Goal: Task Accomplishment & Management: Use online tool/utility

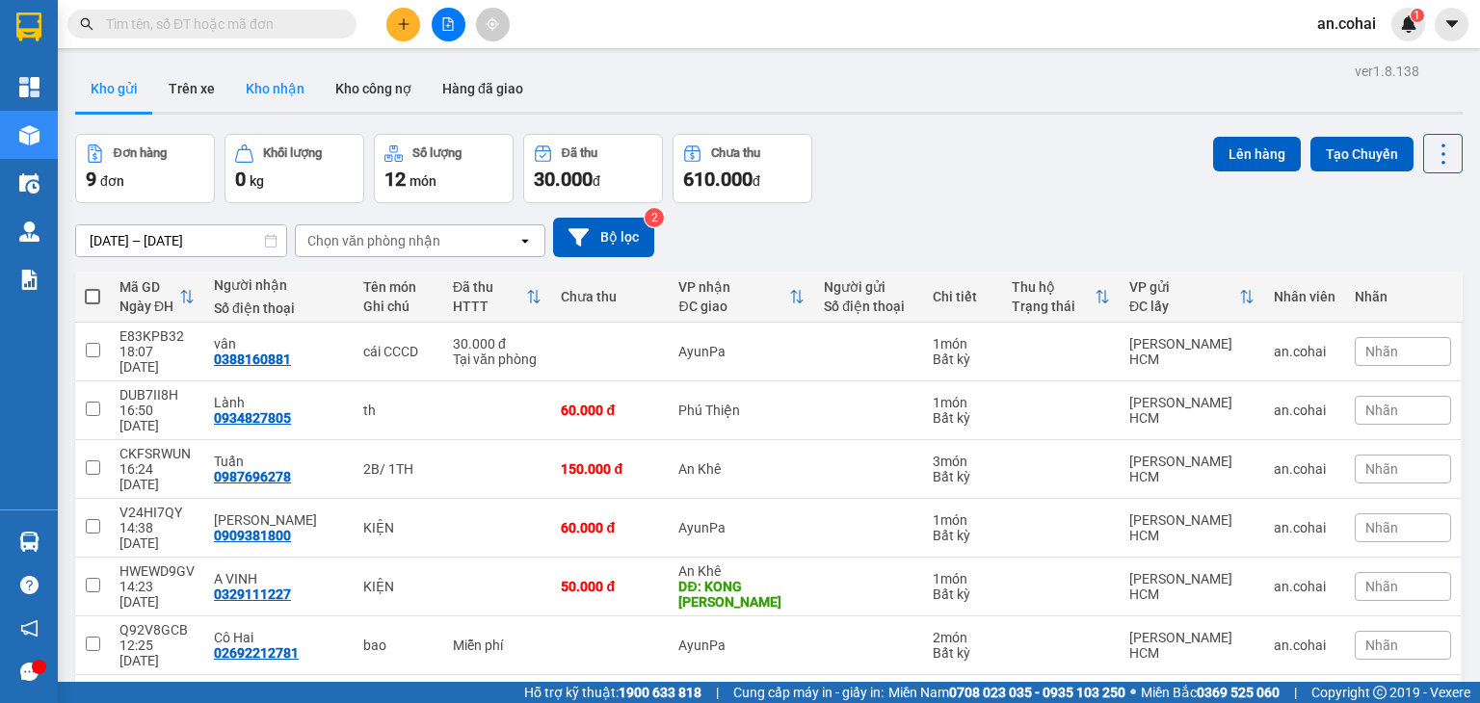
click at [266, 83] on button "Kho nhận" at bounding box center [275, 89] width 90 height 46
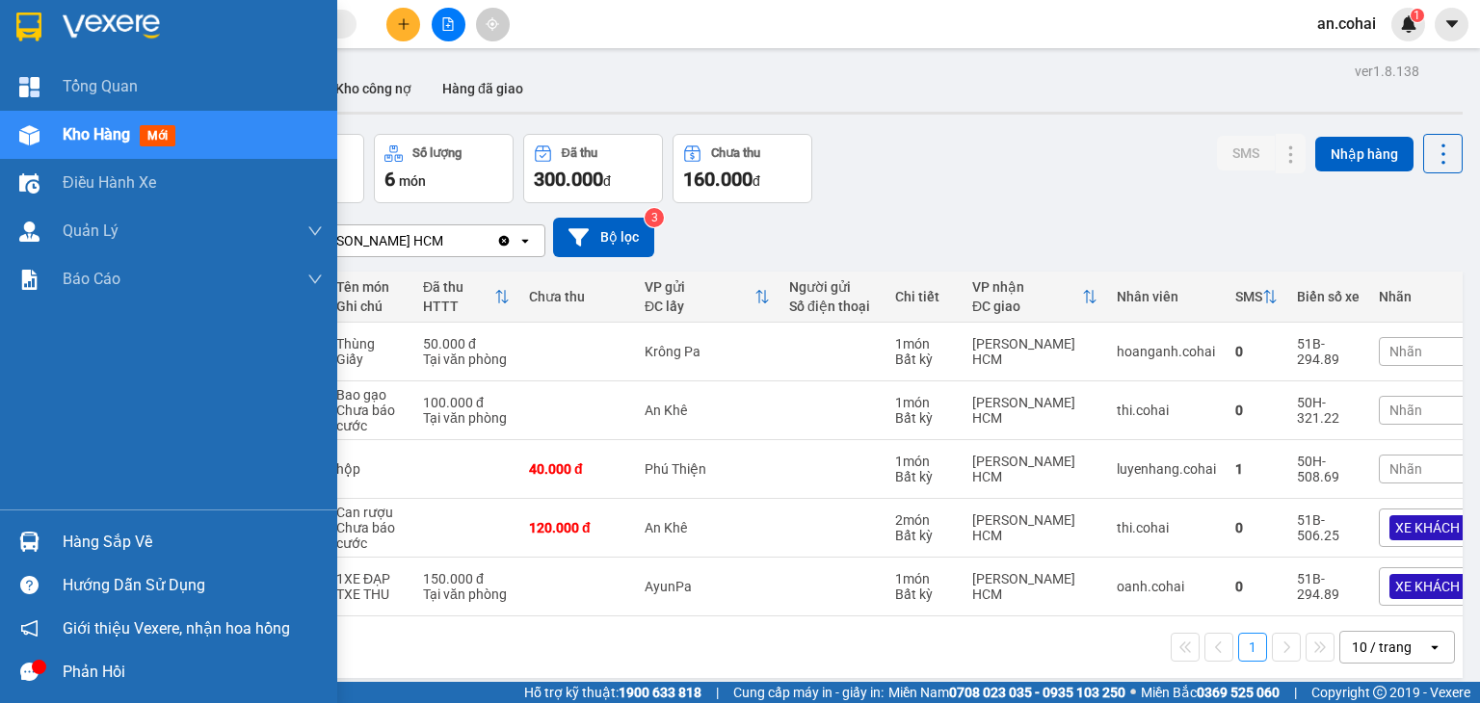
click at [35, 547] on img at bounding box center [29, 542] width 20 height 20
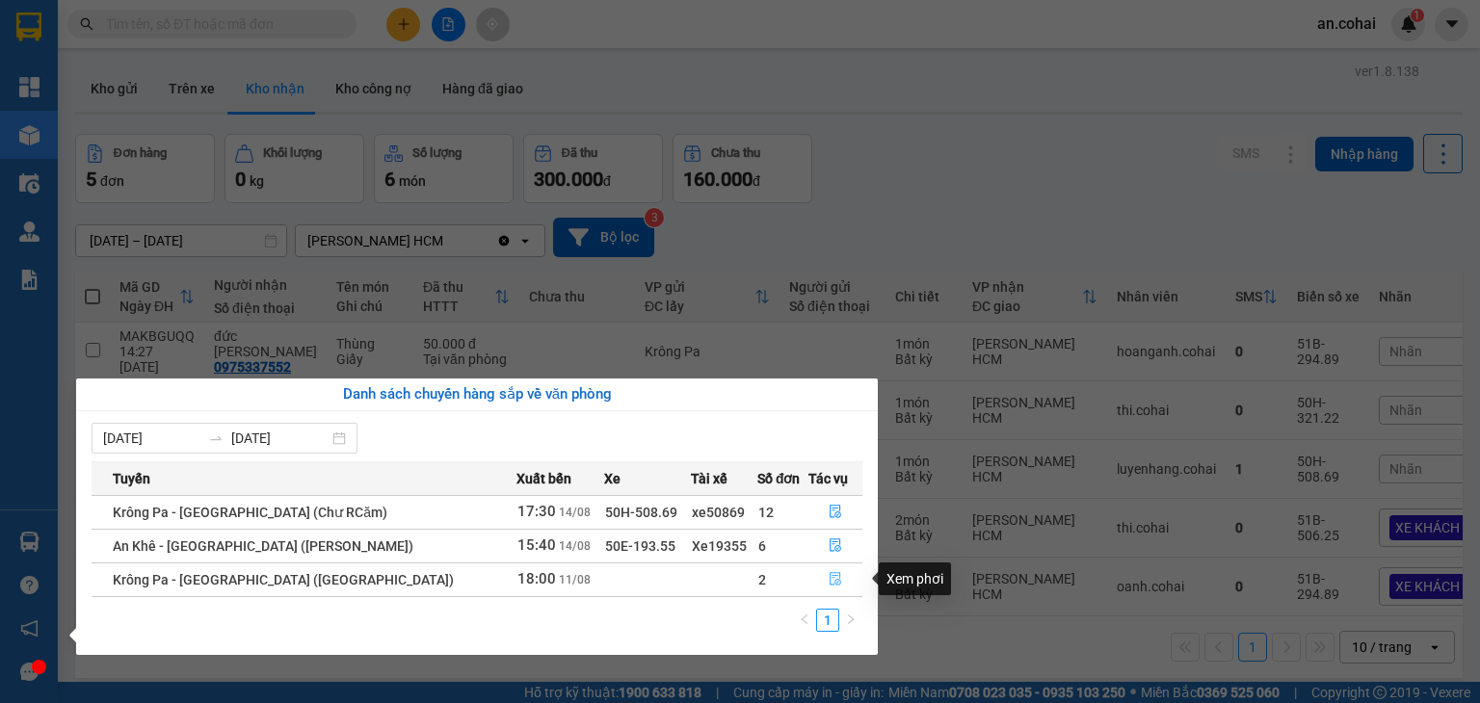
click at [809, 579] on button "button" at bounding box center [835, 579] width 52 height 31
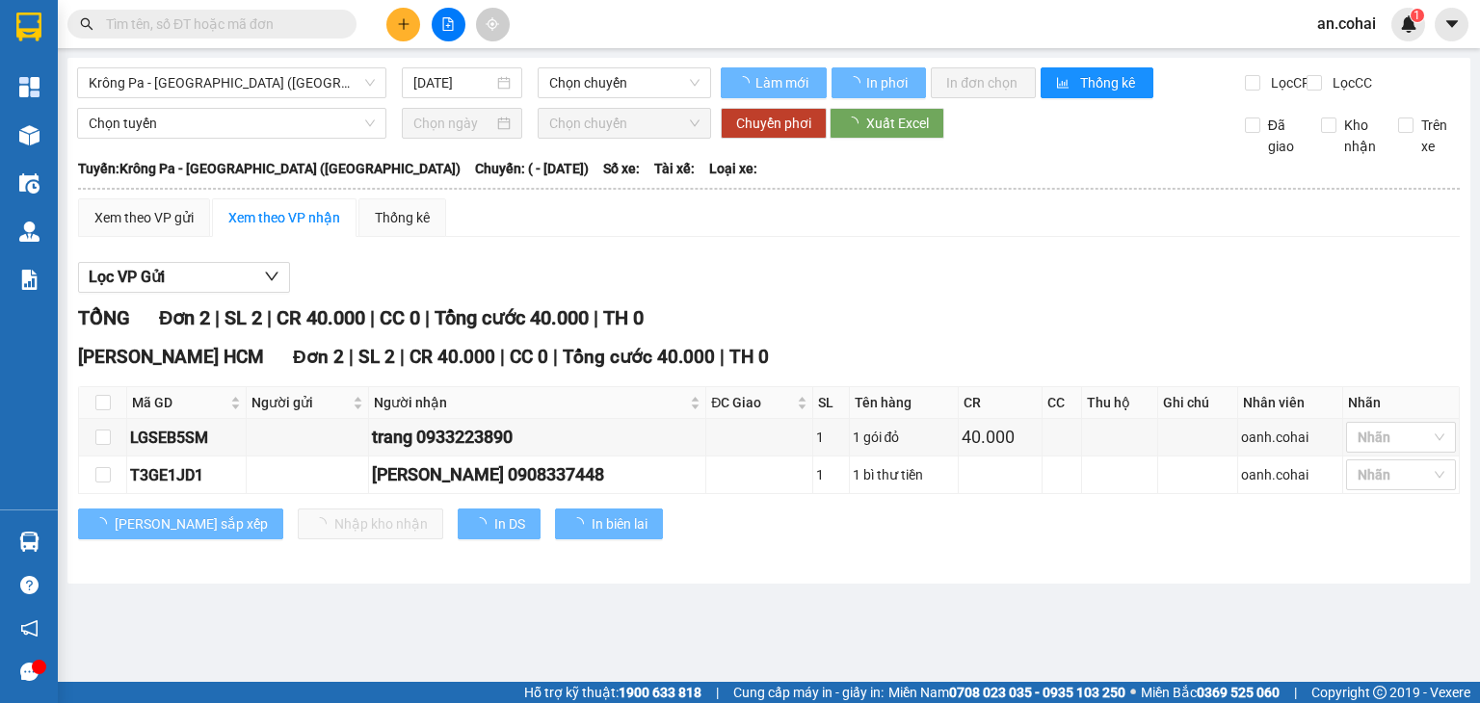
type input "11/08/2025"
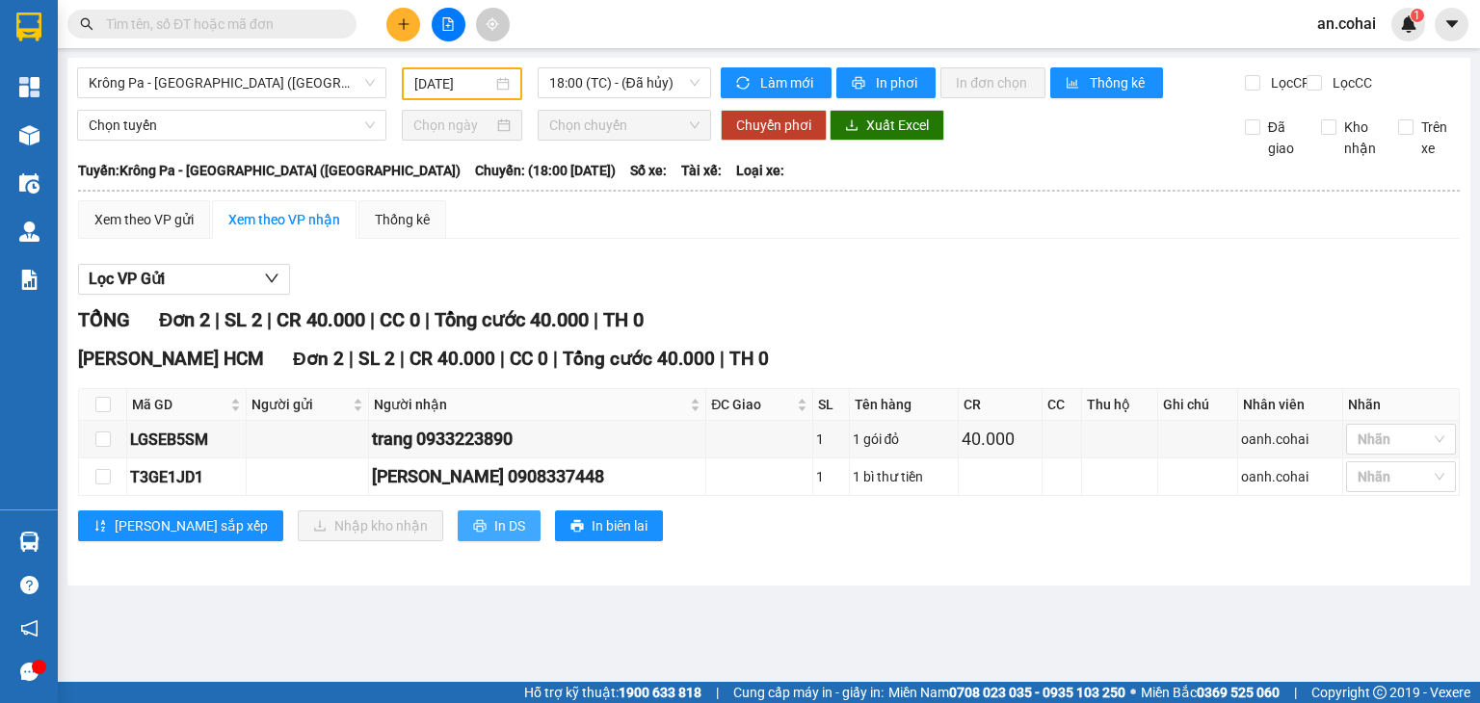
click at [494, 537] on span "In DS" at bounding box center [509, 525] width 31 height 21
click at [104, 412] on input "checkbox" at bounding box center [102, 404] width 15 height 15
checkbox input "true"
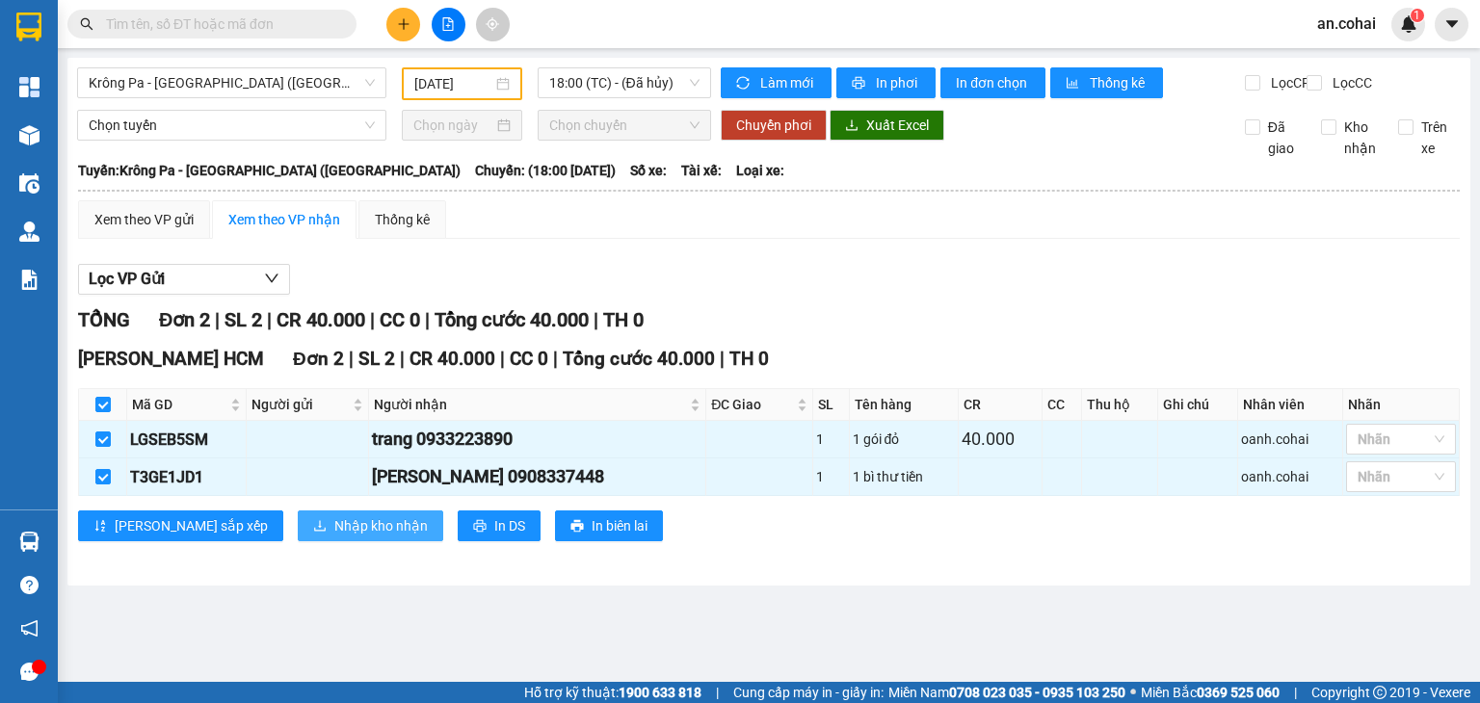
click at [334, 537] on span "Nhập kho nhận" at bounding box center [380, 525] width 93 height 21
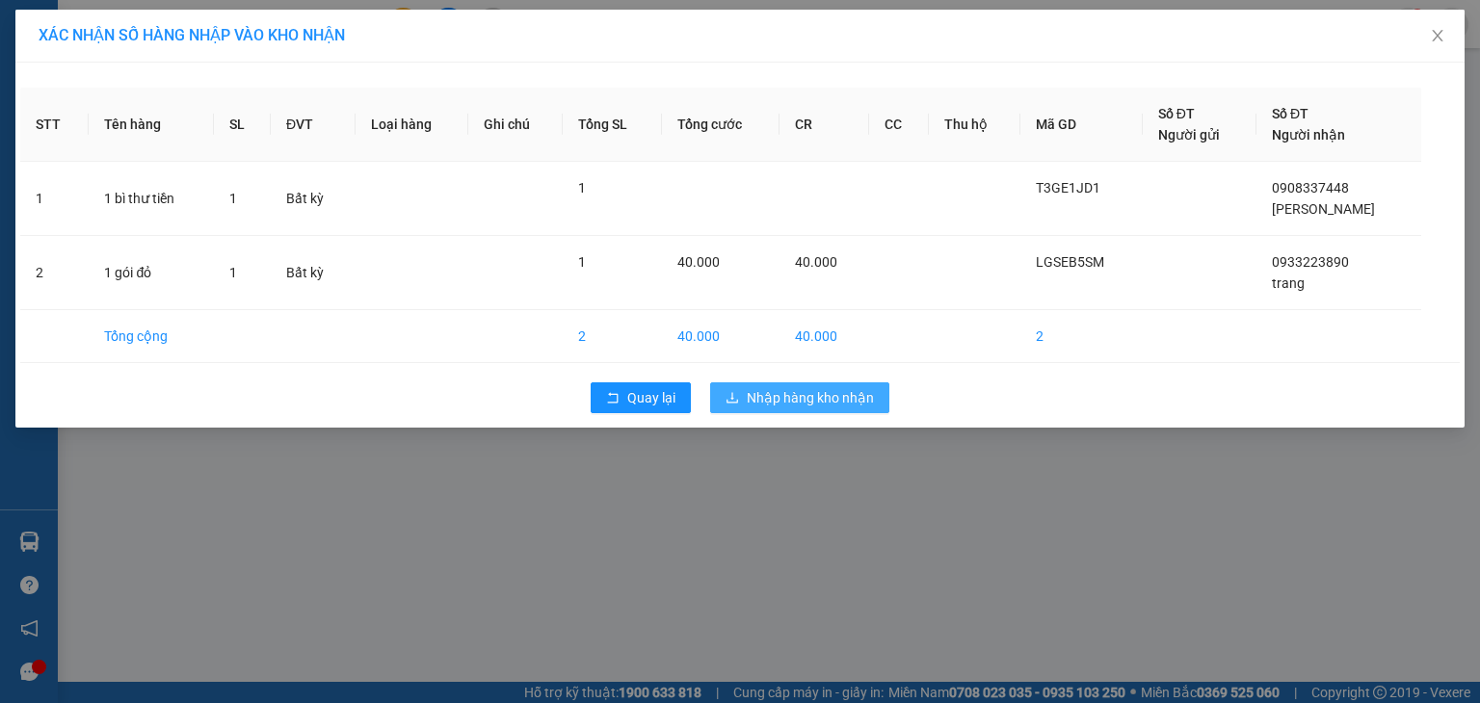
click at [809, 397] on span "Nhập hàng kho nhận" at bounding box center [810, 397] width 127 height 21
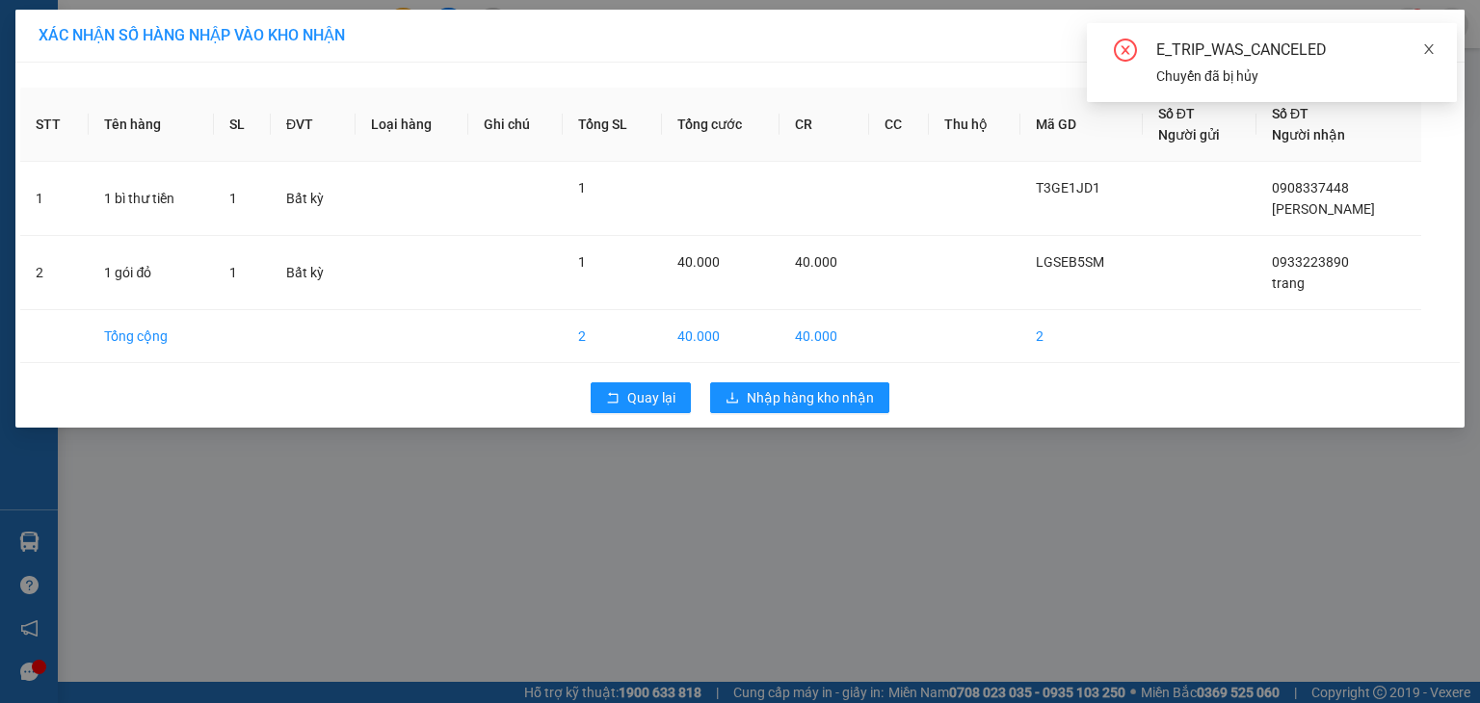
click at [1429, 41] on span at bounding box center [1428, 48] width 13 height 15
click at [1428, 43] on span "Close" at bounding box center [1437, 37] width 54 height 54
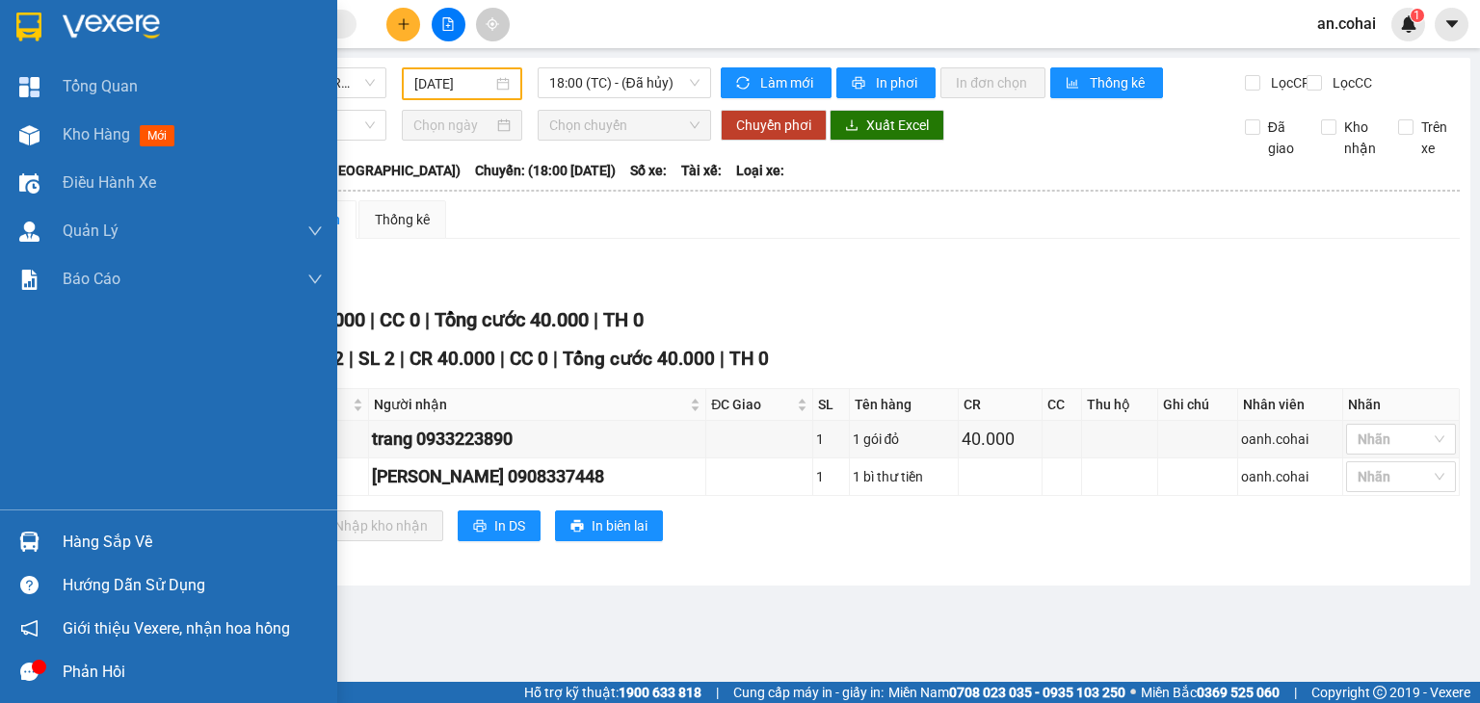
click at [44, 535] on div at bounding box center [30, 542] width 34 height 34
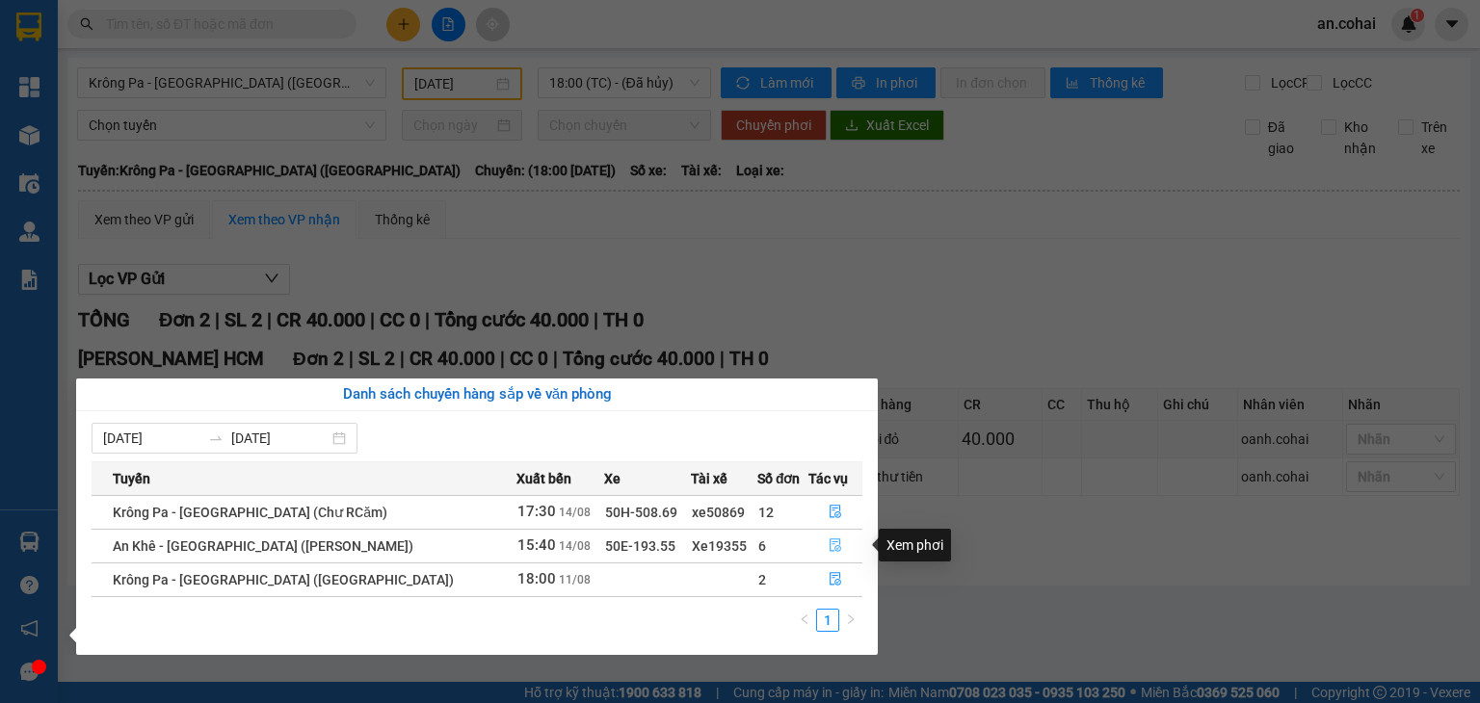
click at [828, 549] on icon "file-done" at bounding box center [834, 544] width 13 height 13
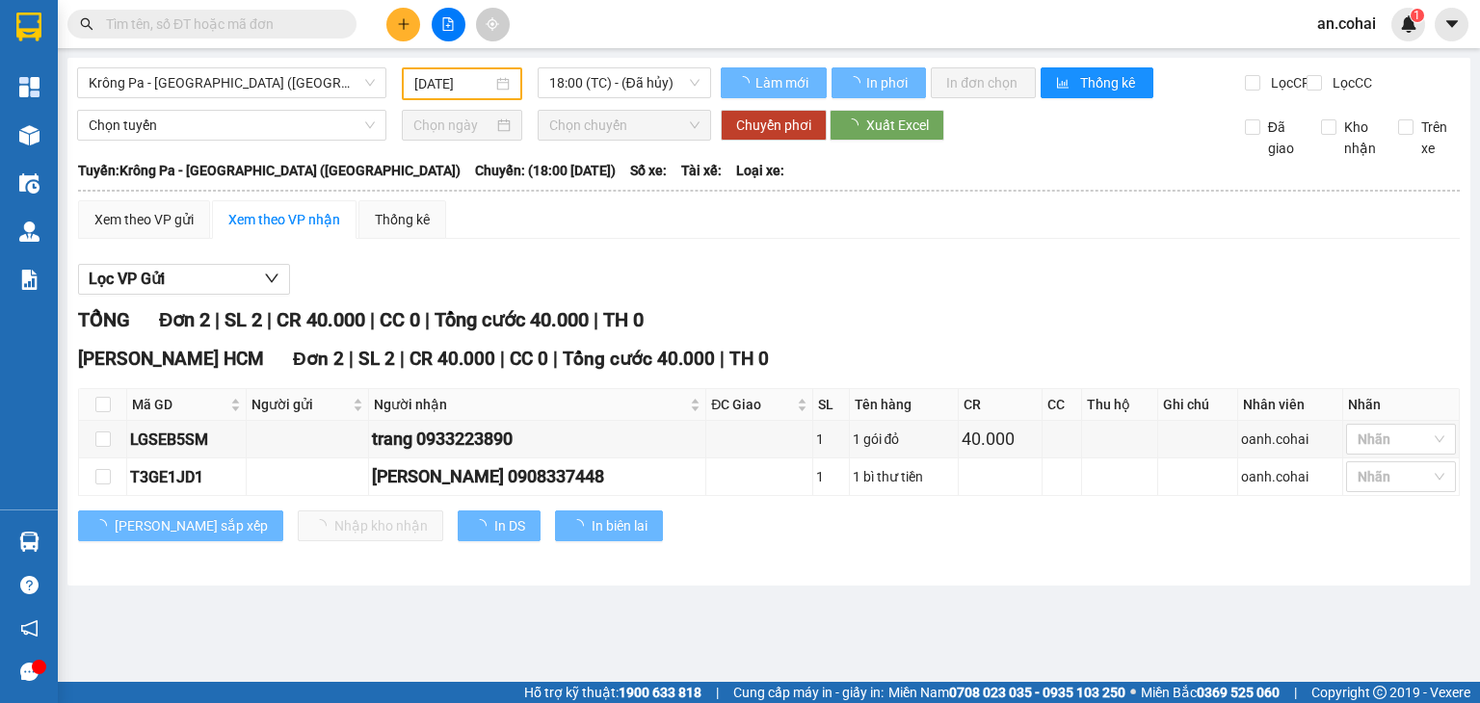
type input "14/08/2025"
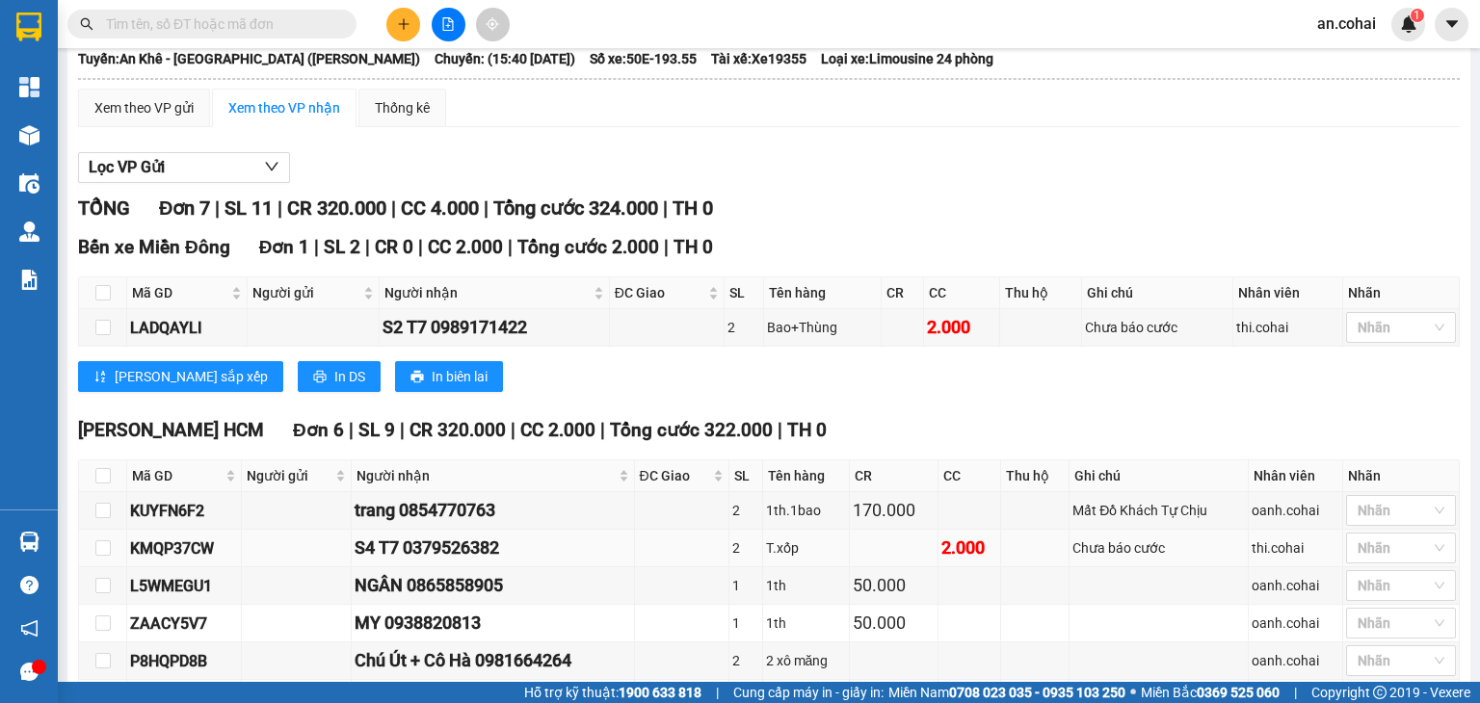
scroll to position [255, 0]
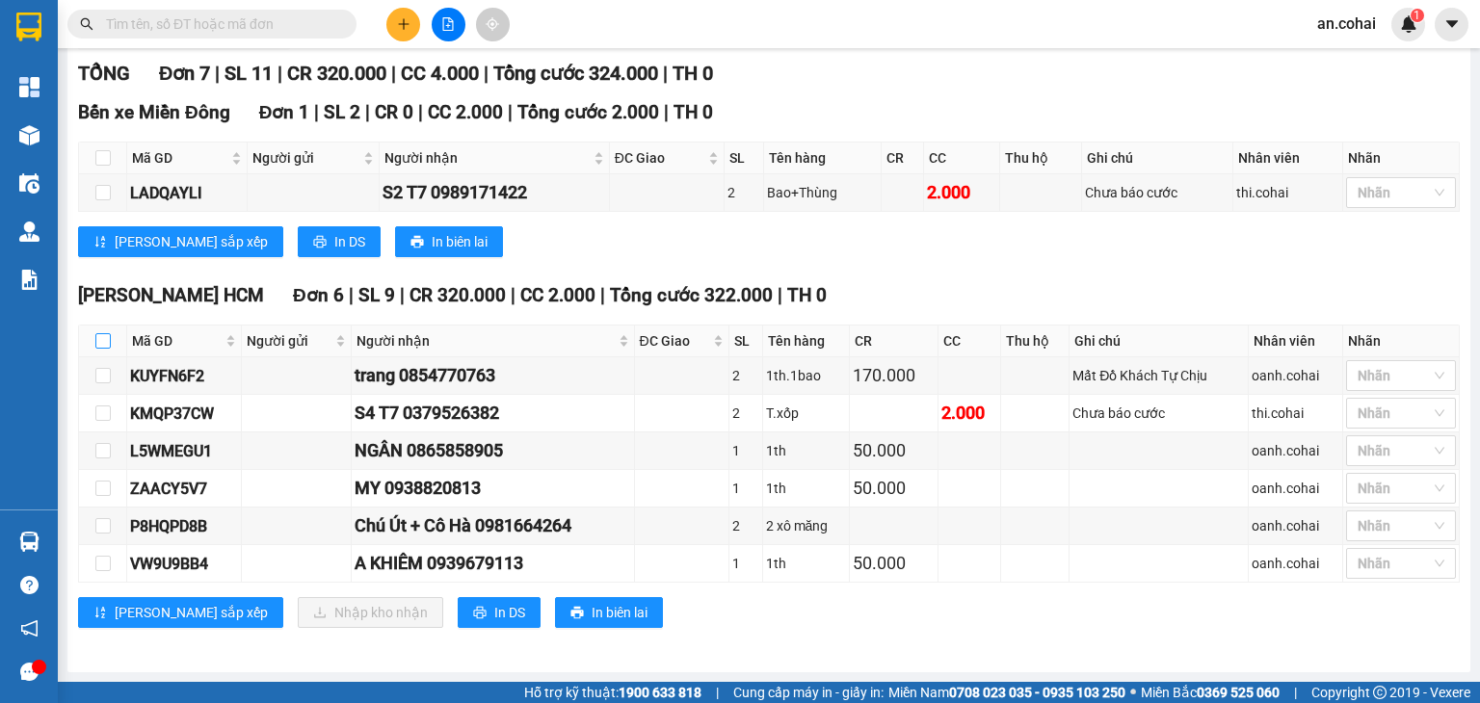
click at [98, 343] on input "checkbox" at bounding box center [102, 340] width 15 height 15
checkbox input "true"
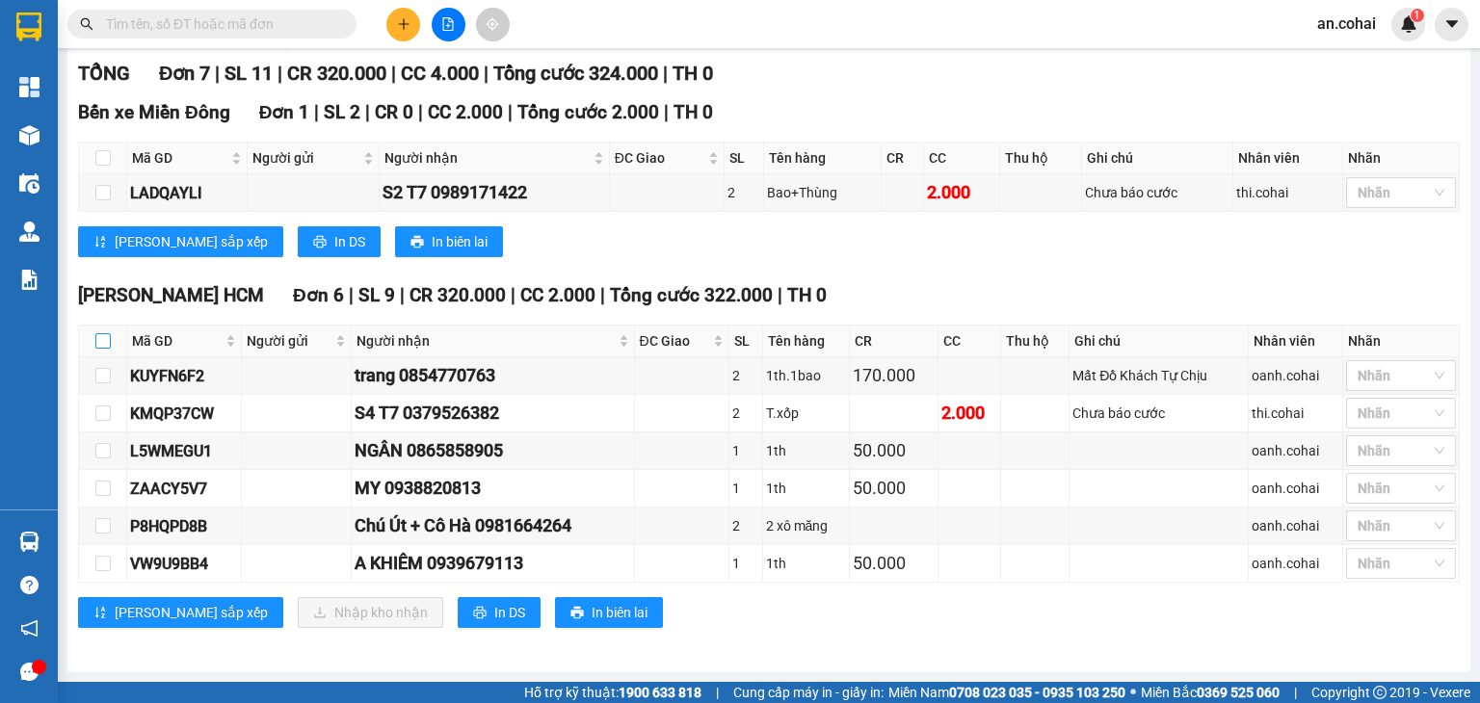
checkbox input "true"
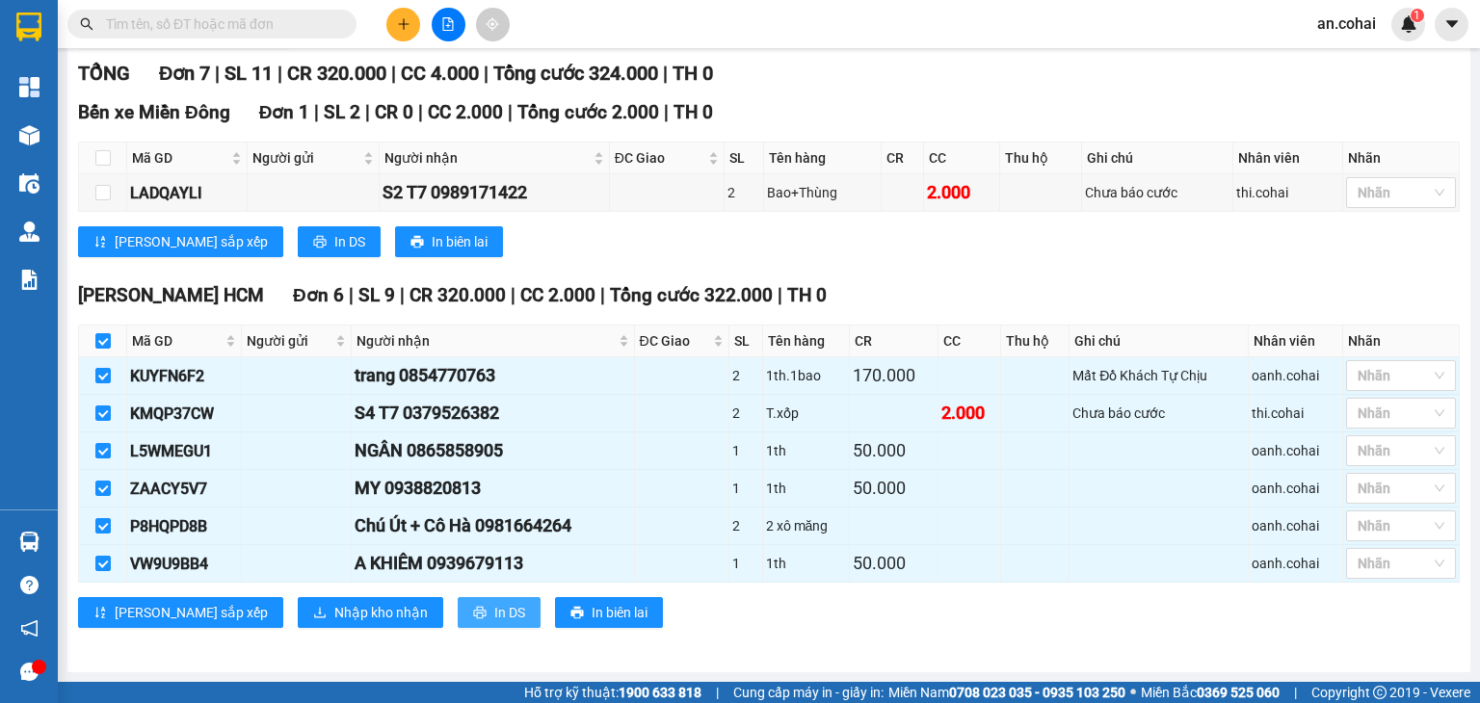
click at [494, 612] on span "In DS" at bounding box center [509, 612] width 31 height 21
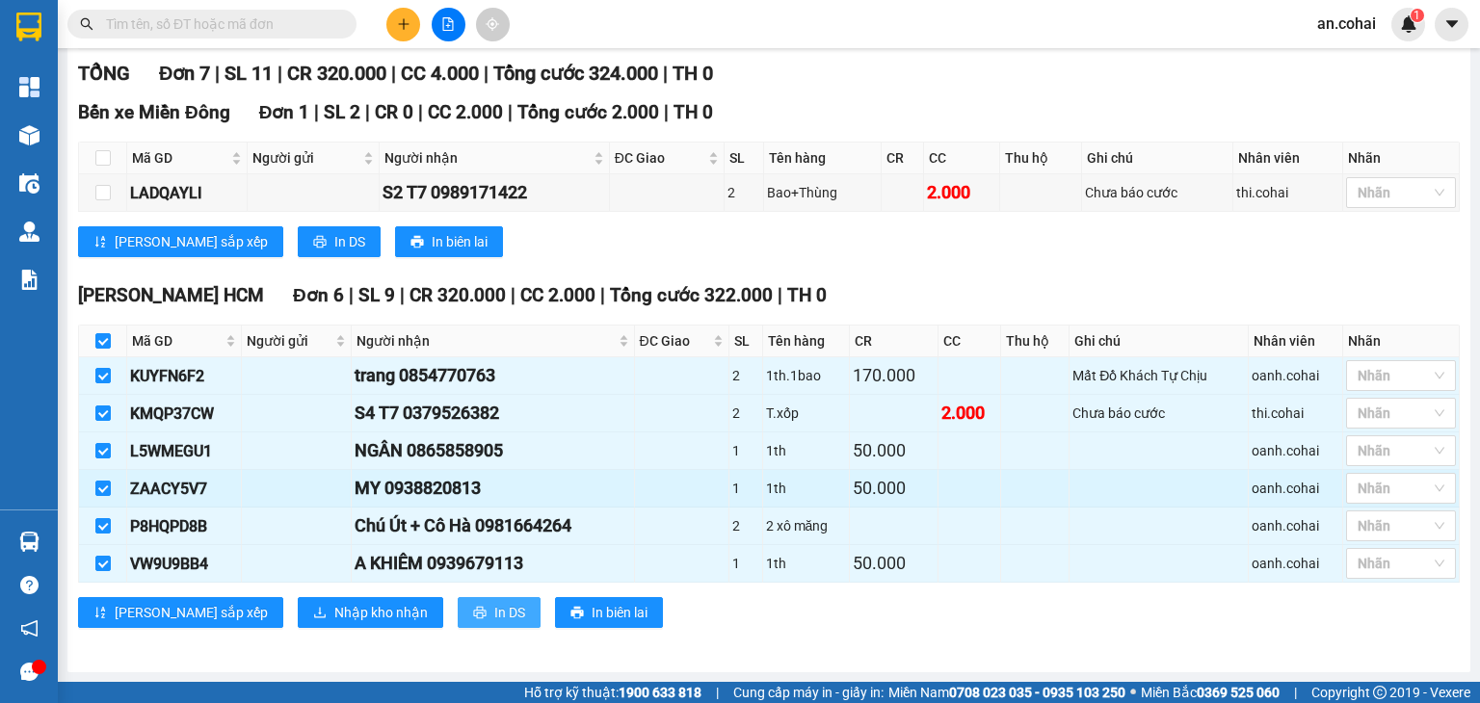
scroll to position [0, 0]
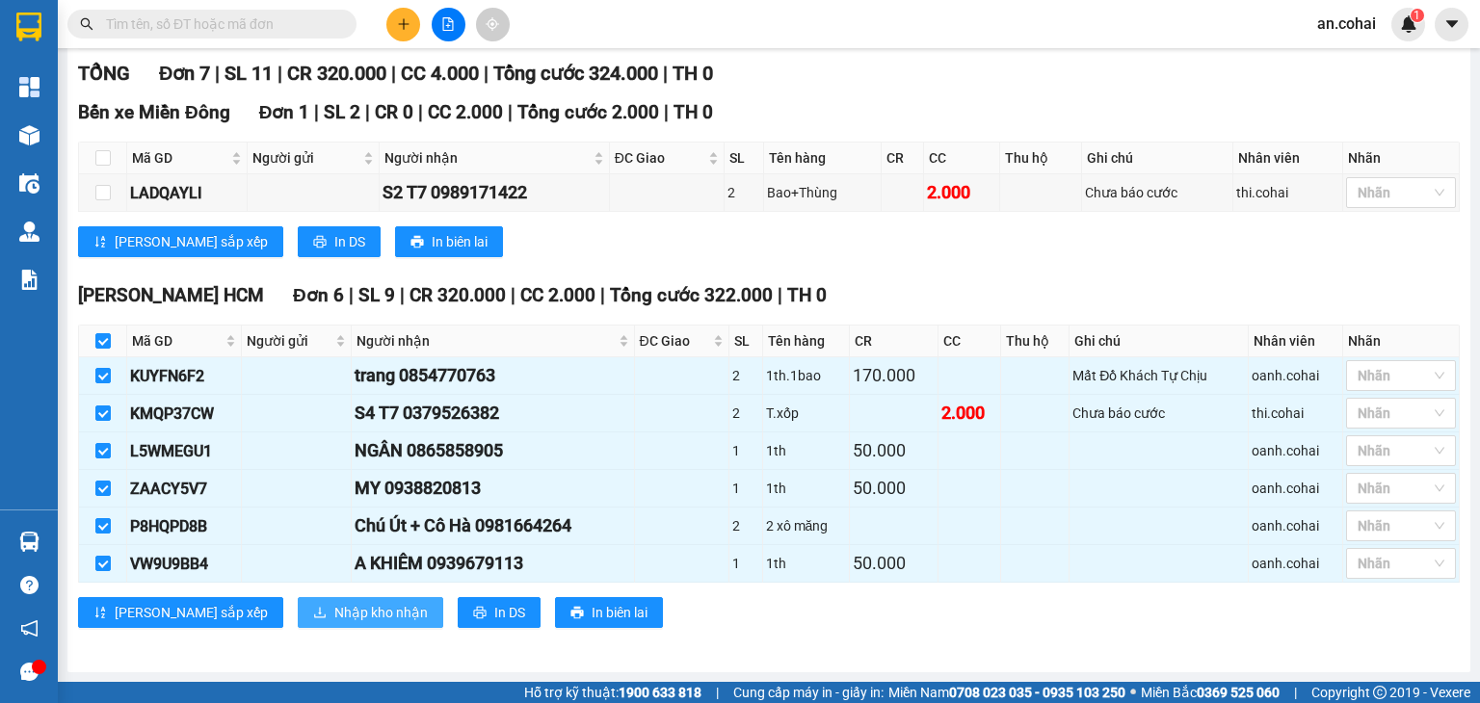
click at [334, 619] on span "Nhập kho nhận" at bounding box center [380, 612] width 93 height 21
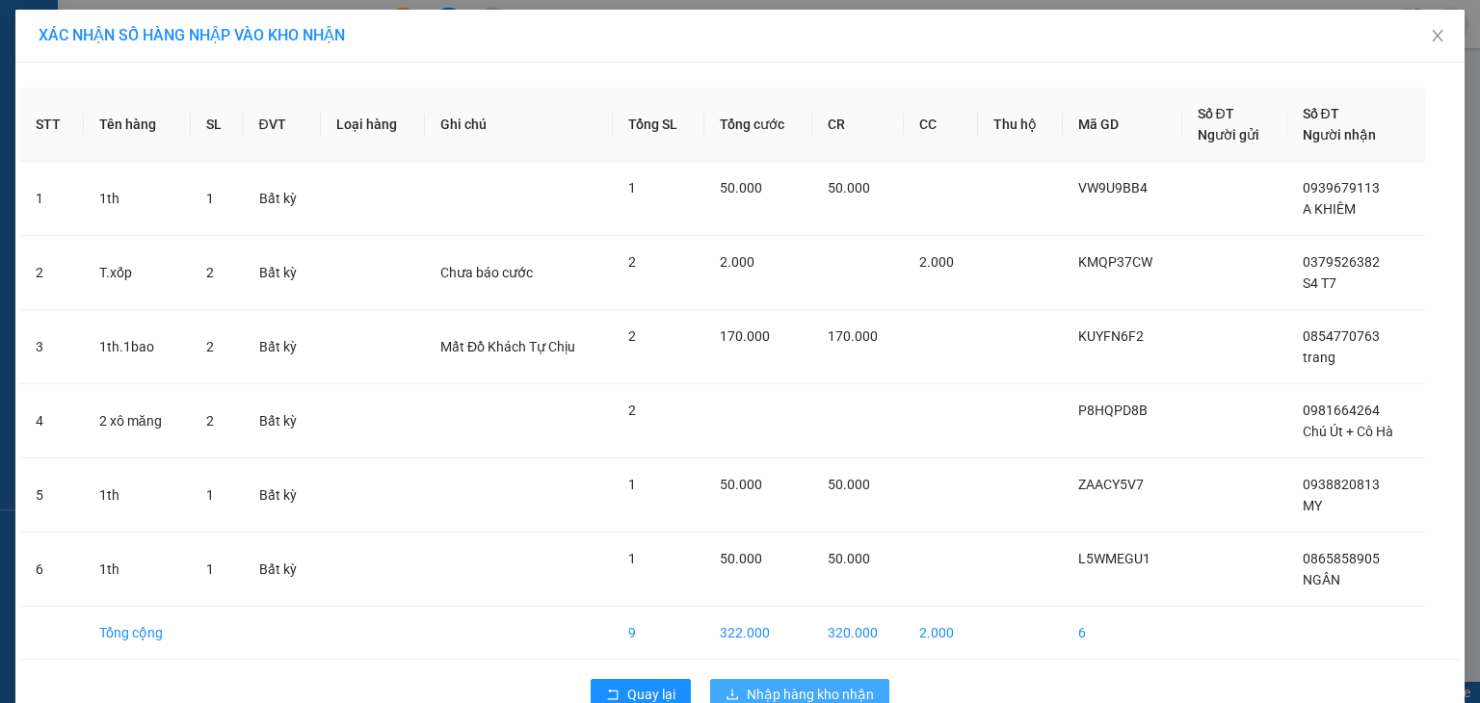
click at [730, 691] on icon "download" at bounding box center [731, 694] width 13 height 13
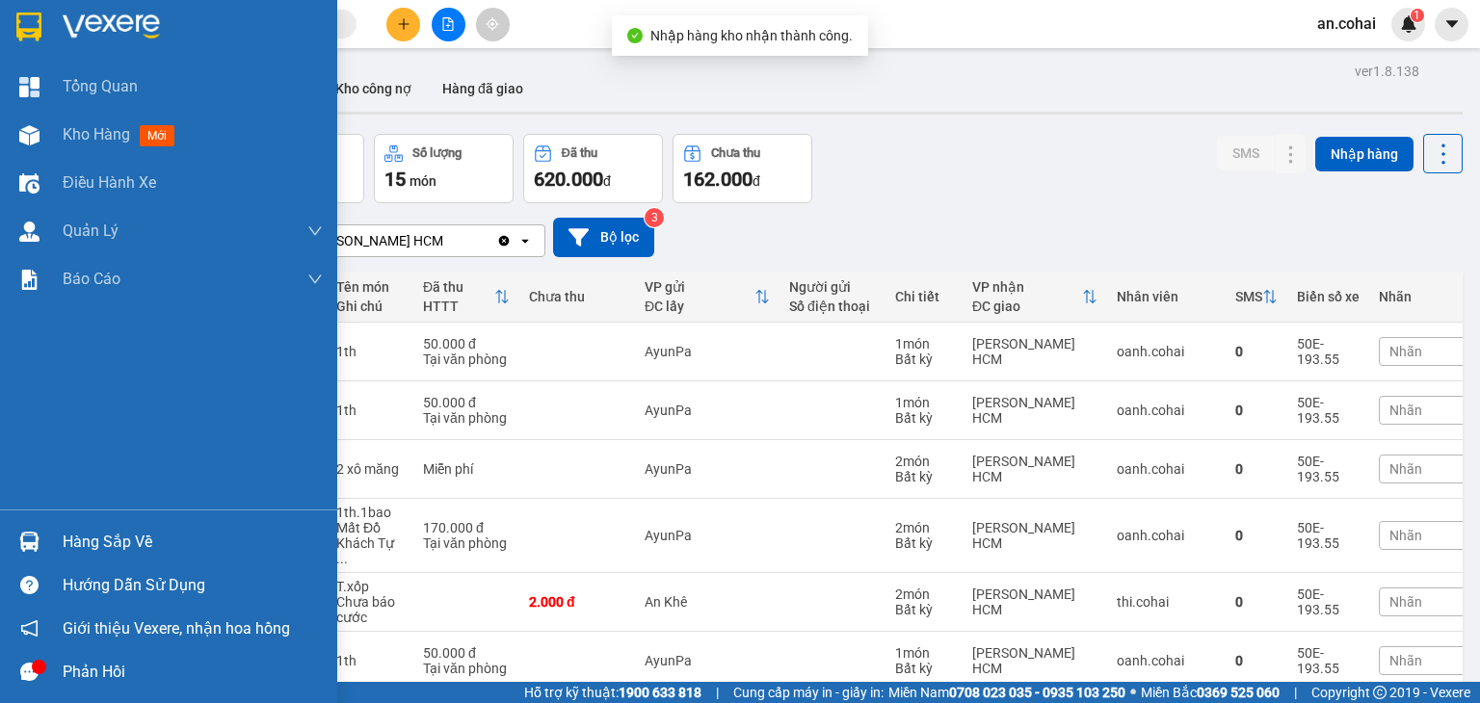
click at [51, 534] on div "Hàng sắp về" at bounding box center [168, 541] width 337 height 43
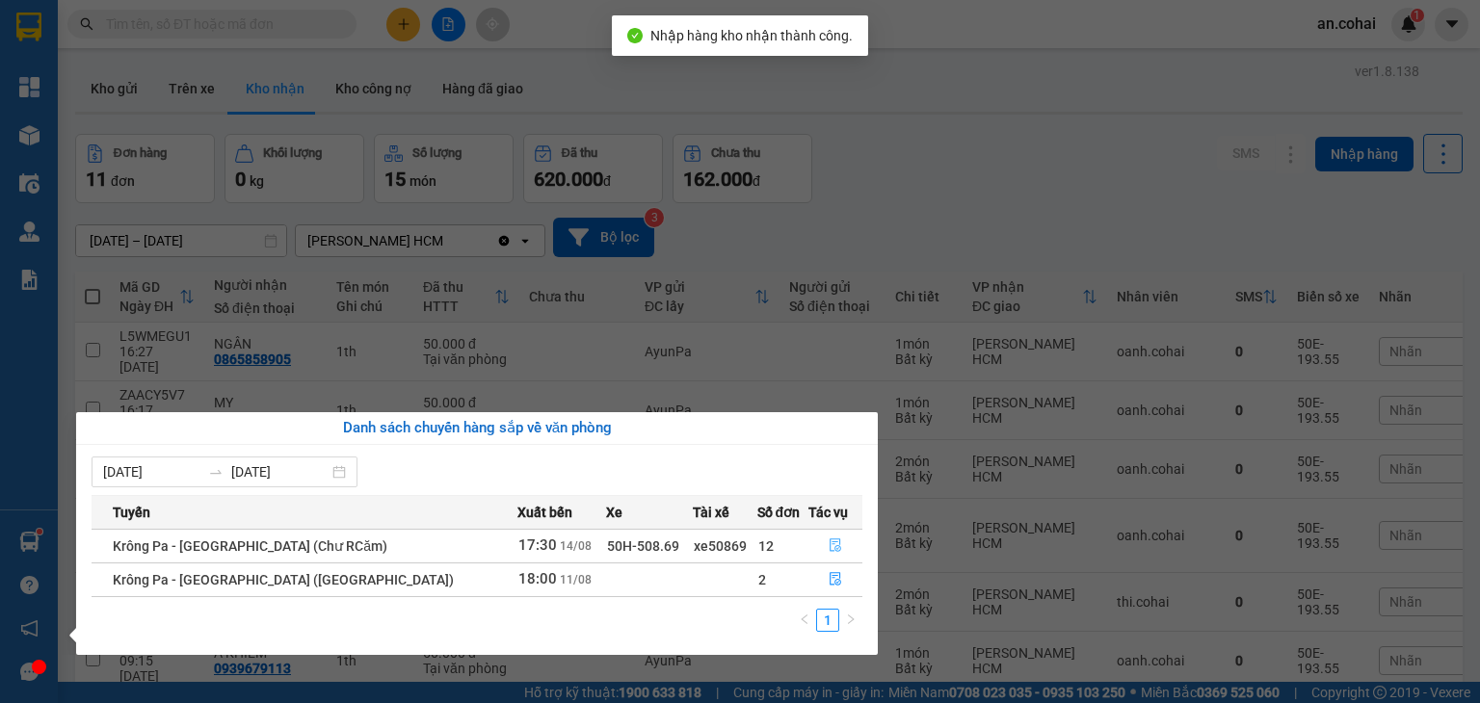
click at [828, 540] on icon "file-done" at bounding box center [834, 544] width 13 height 13
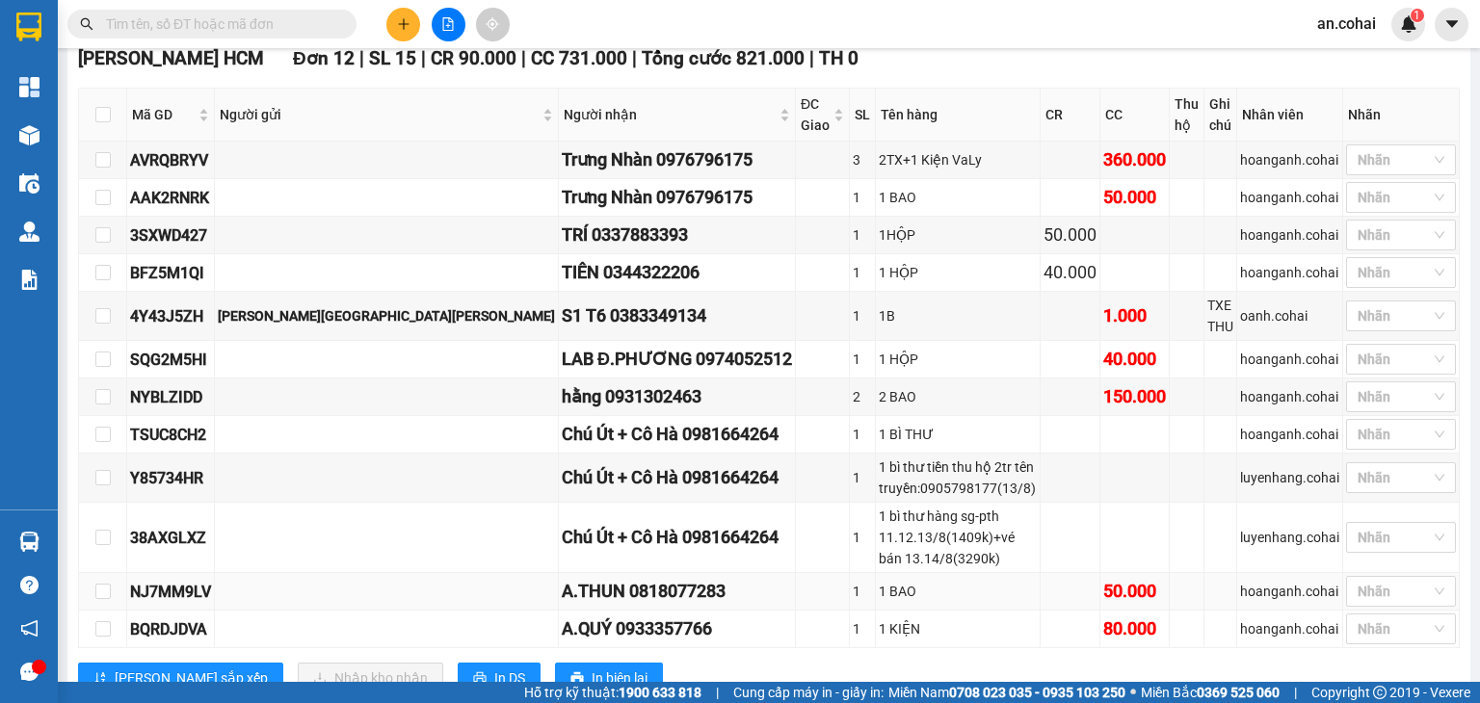
scroll to position [522, 0]
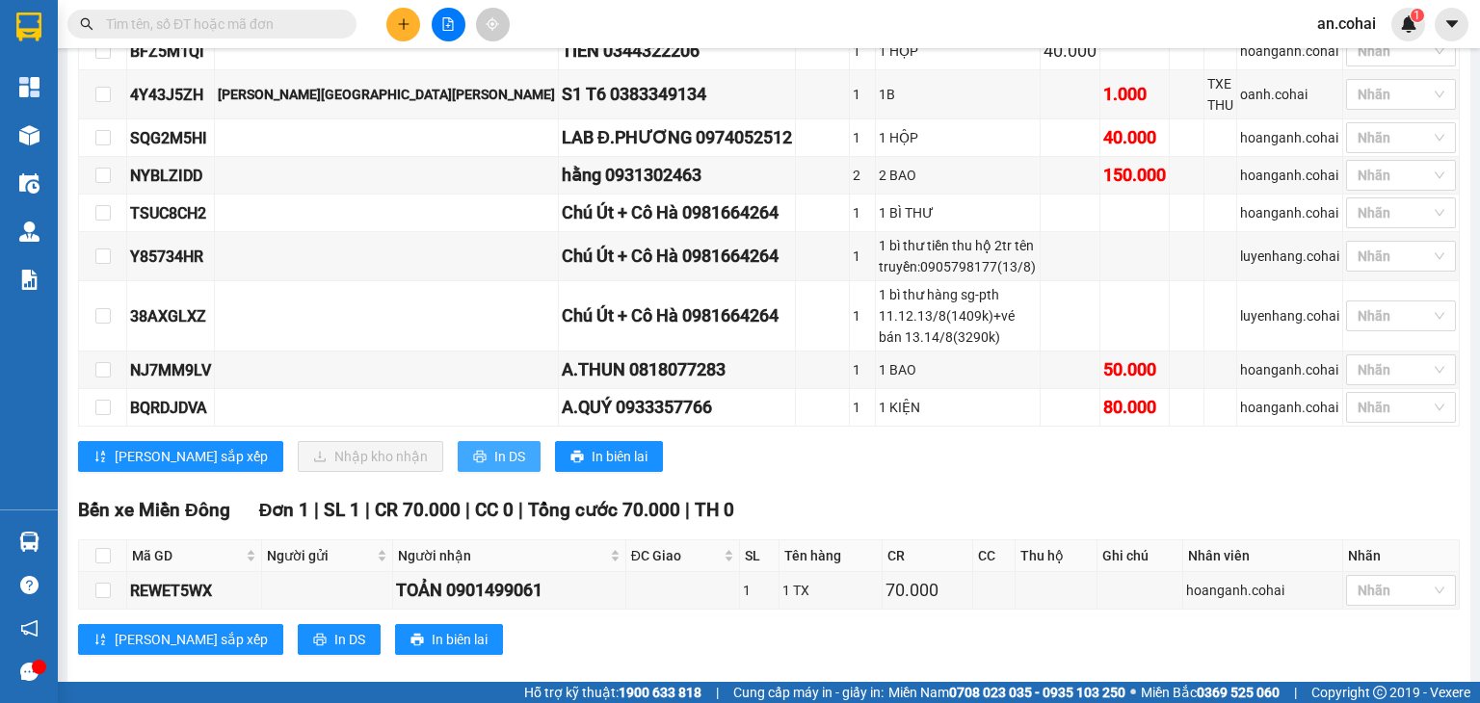
click at [494, 446] on span "In DS" at bounding box center [509, 456] width 31 height 21
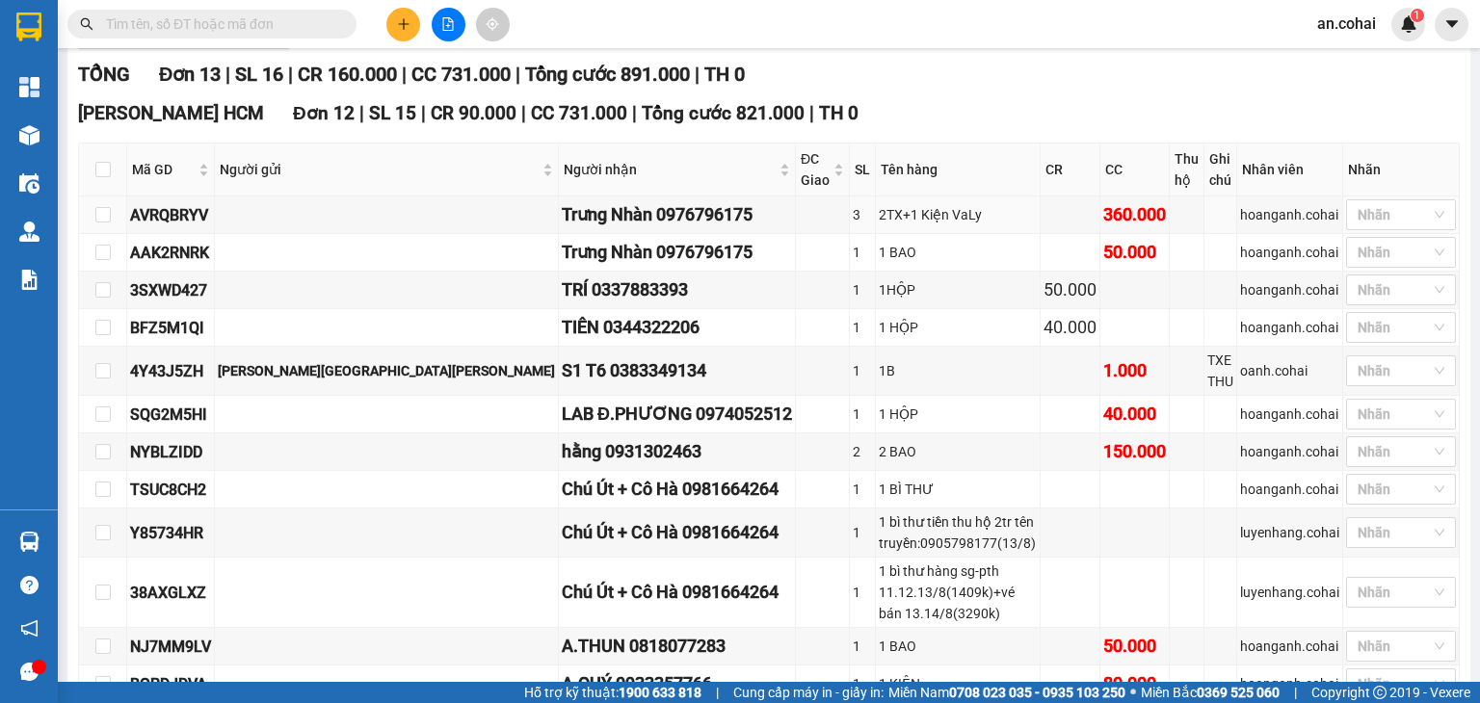
scroll to position [233, 0]
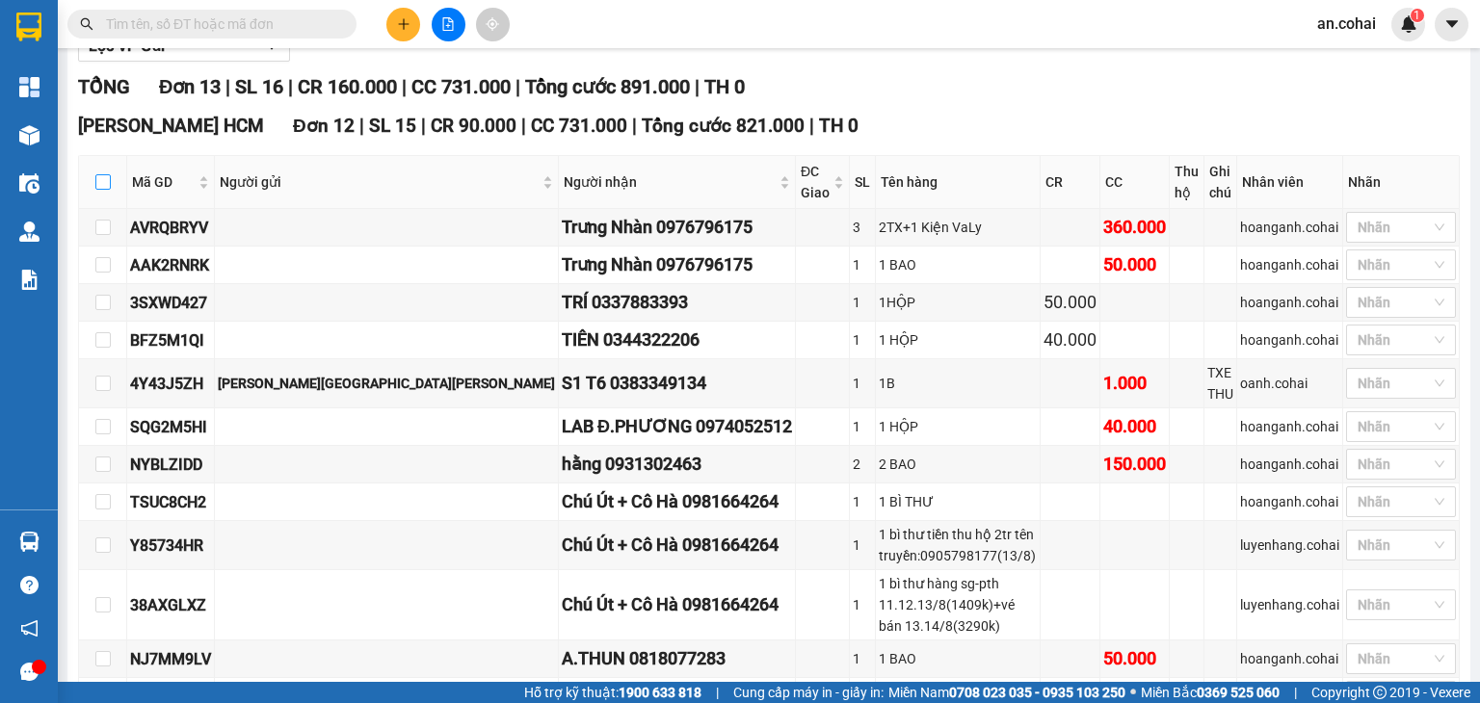
click at [95, 190] on input "checkbox" at bounding box center [102, 181] width 15 height 15
checkbox input "true"
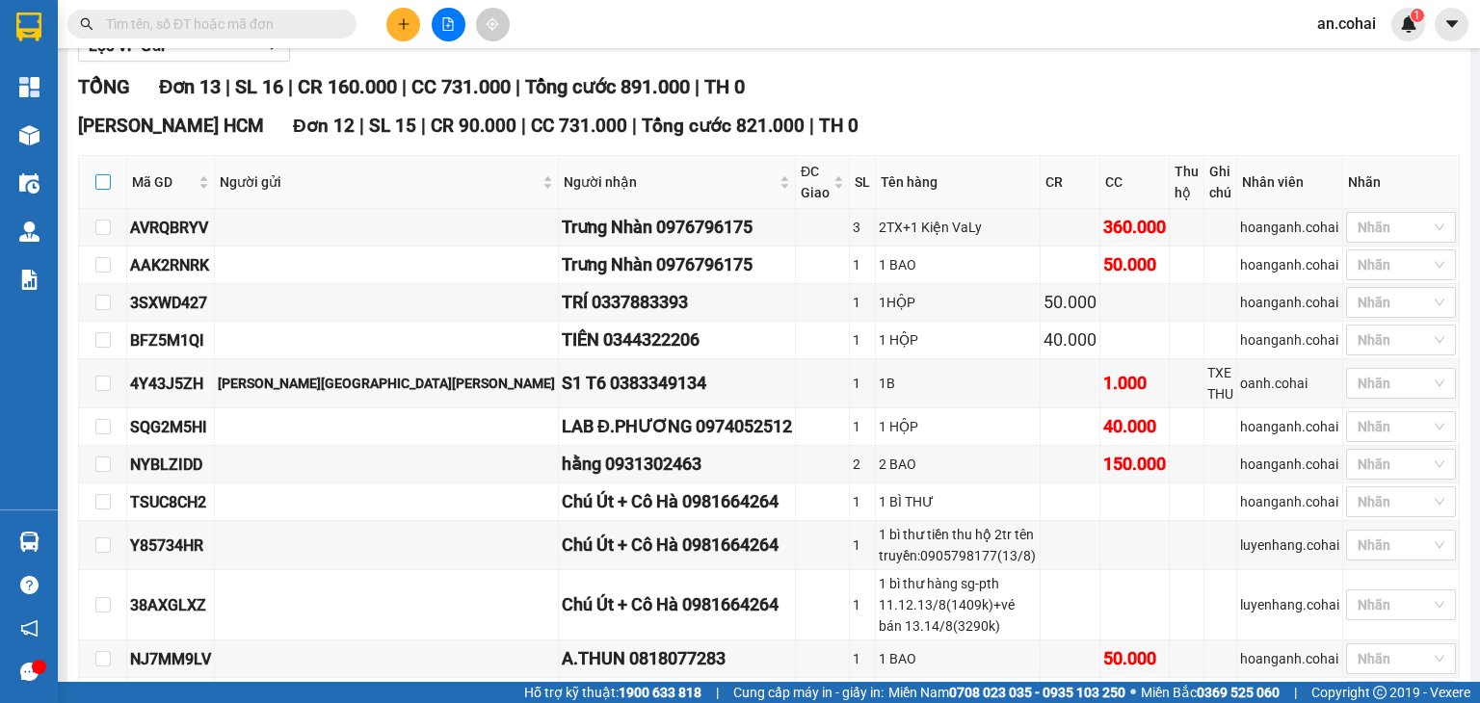
checkbox input "true"
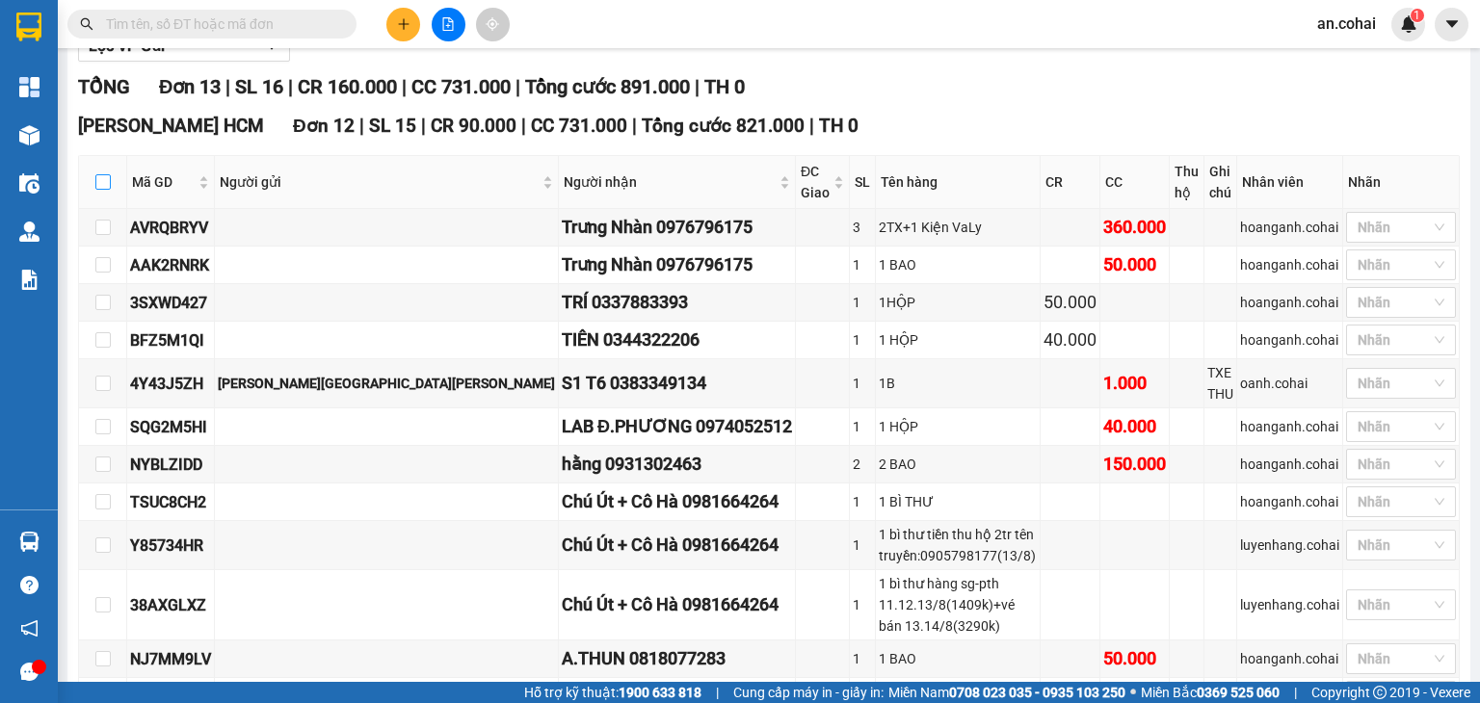
checkbox input "true"
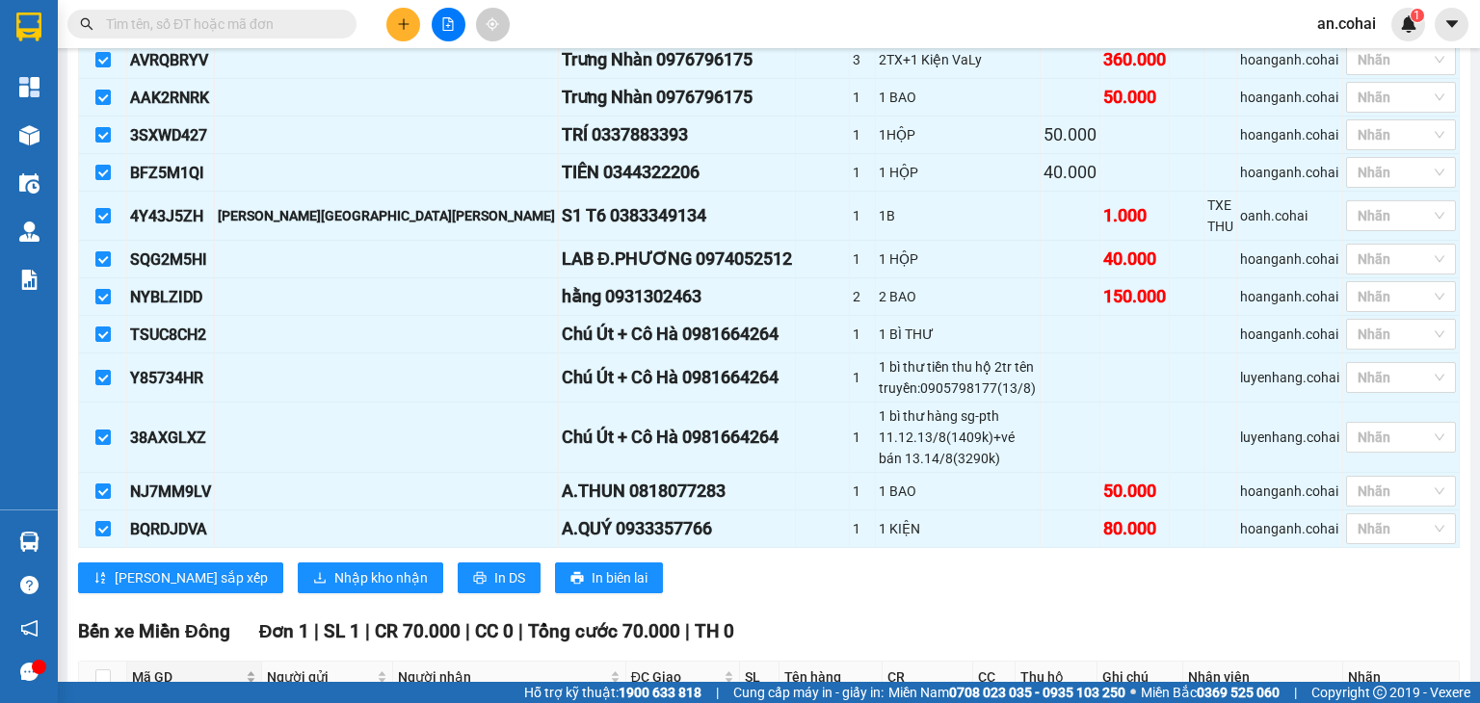
scroll to position [522, 0]
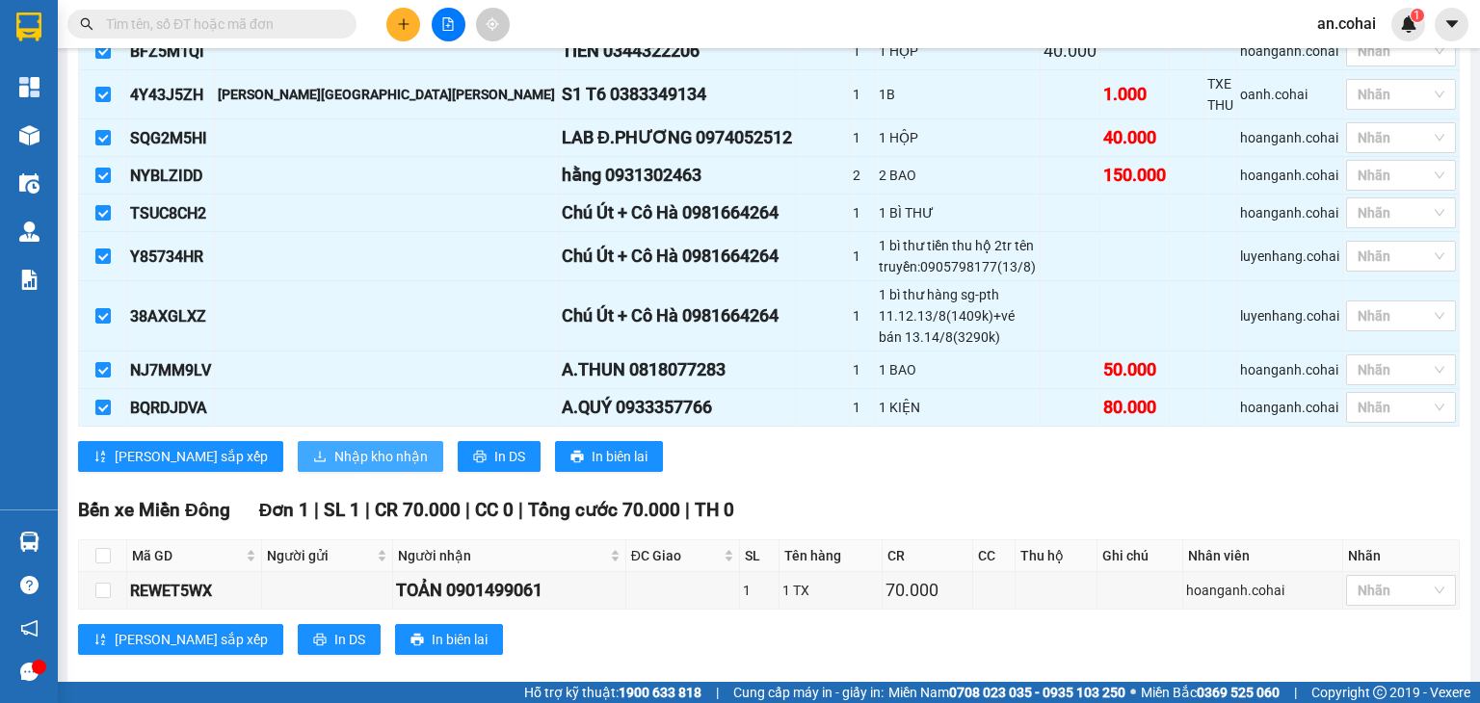
click at [334, 446] on span "Nhập kho nhận" at bounding box center [380, 456] width 93 height 21
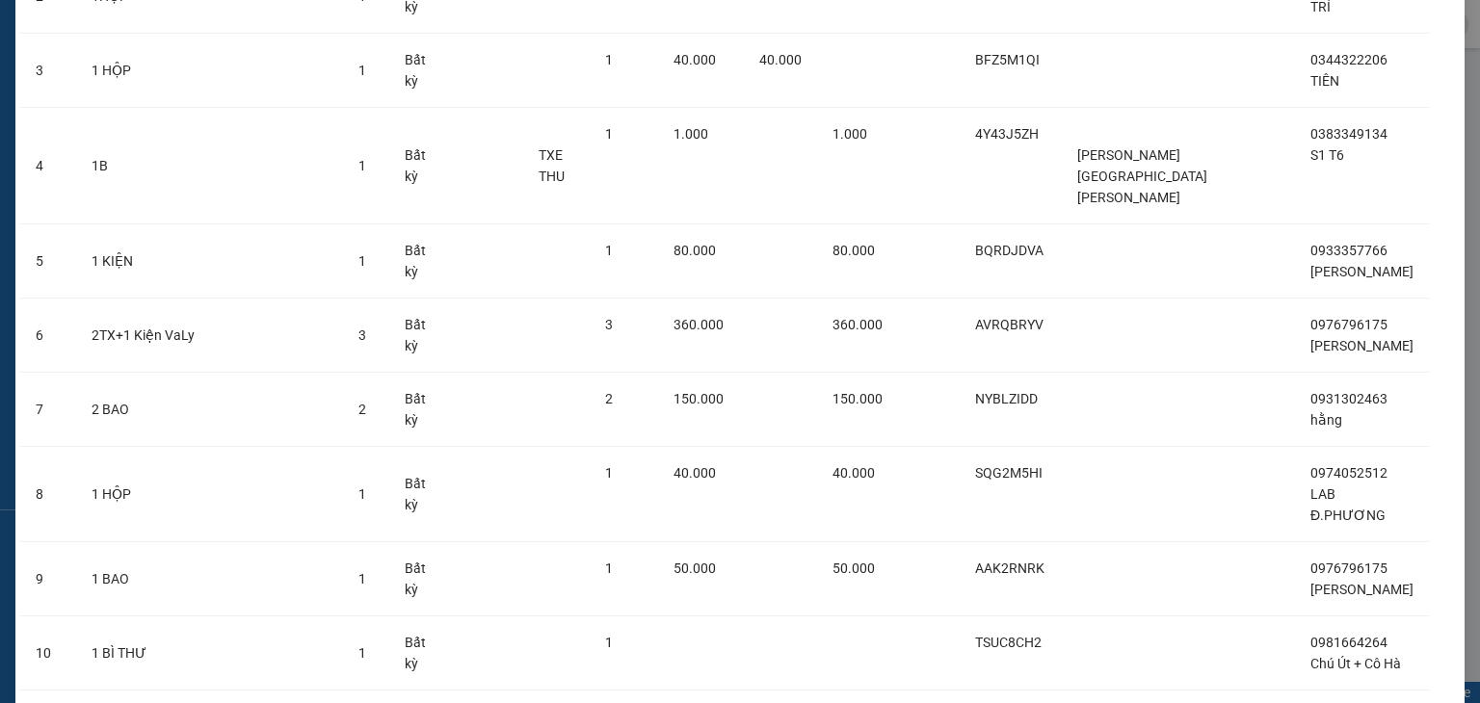
scroll to position [592, 0]
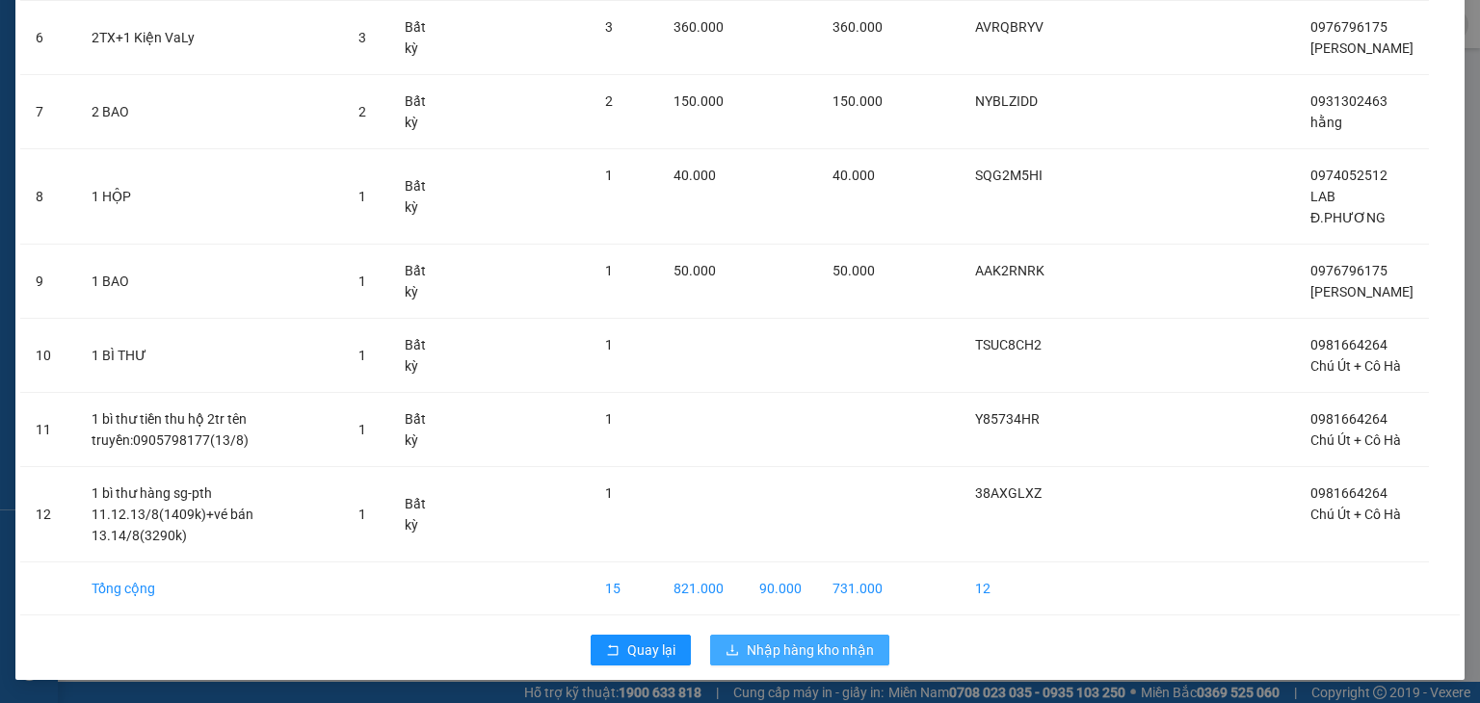
click at [825, 640] on span "Nhập hàng kho nhận" at bounding box center [810, 650] width 127 height 21
